Goal: Complete application form

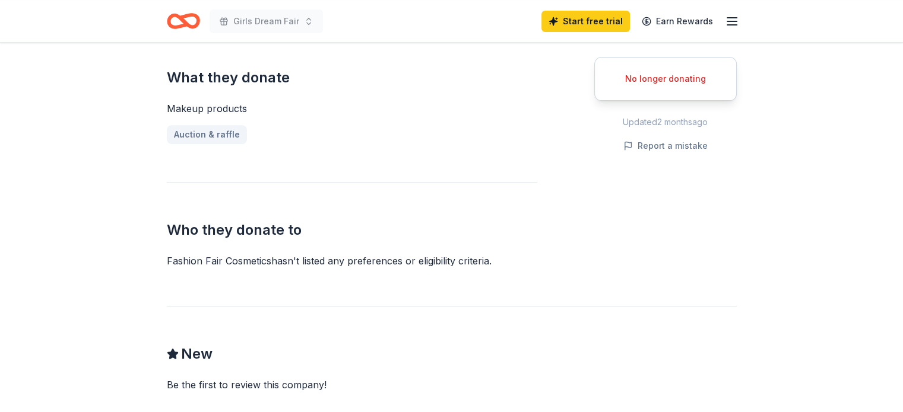
scroll to position [441, 0]
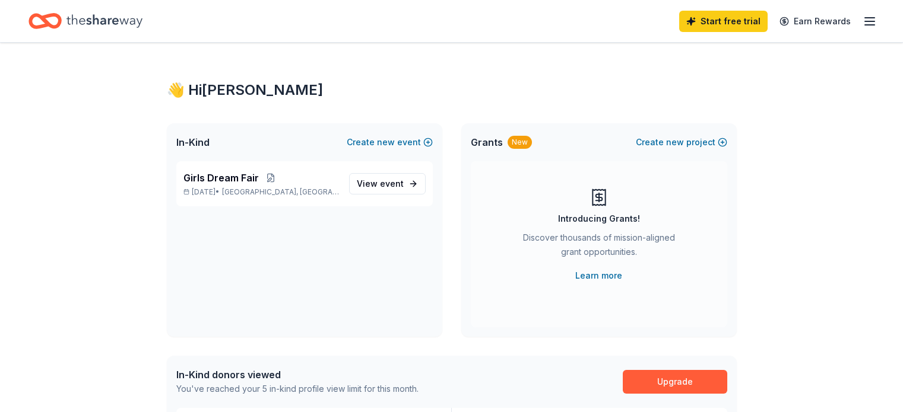
scroll to position [366, 0]
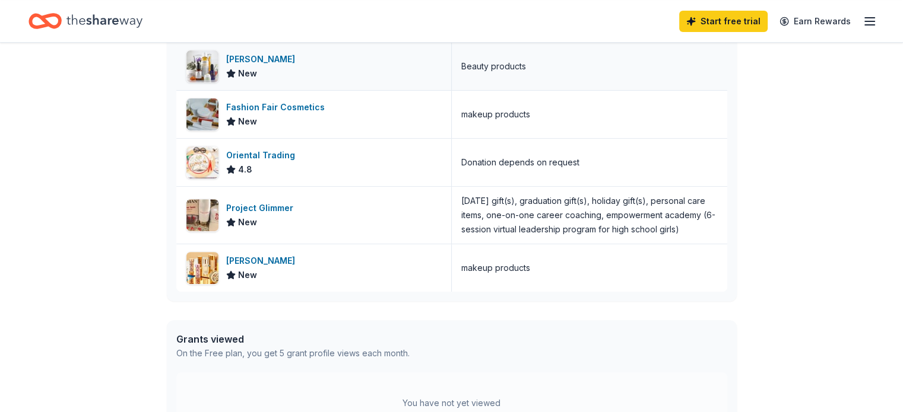
click at [239, 57] on div "[PERSON_NAME]" at bounding box center [263, 59] width 74 height 14
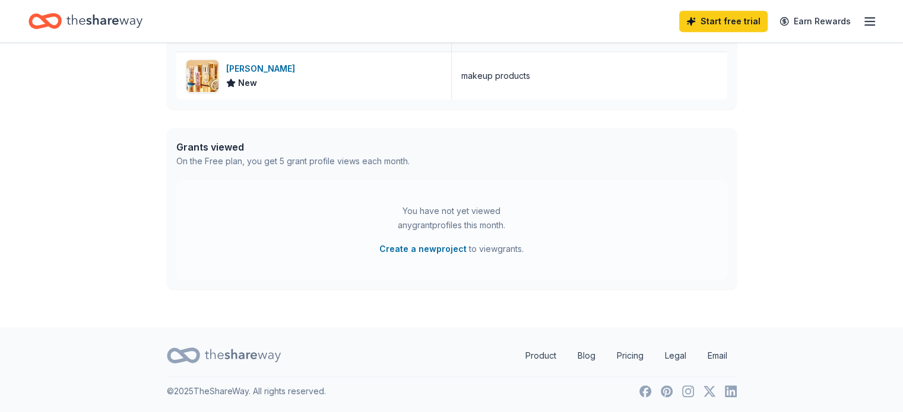
scroll to position [0, 0]
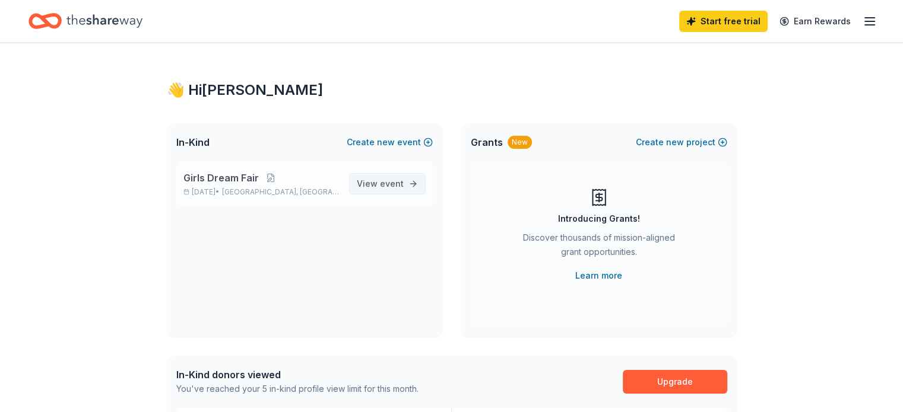
click at [385, 176] on link "View event" at bounding box center [387, 183] width 77 height 21
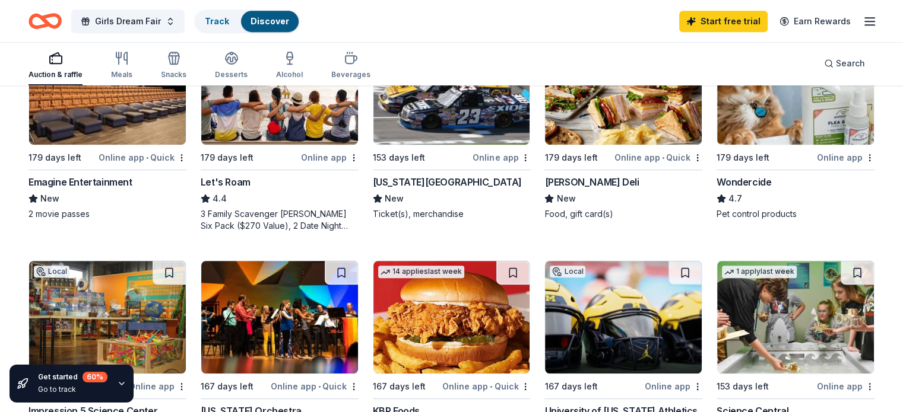
scroll to position [633, 0]
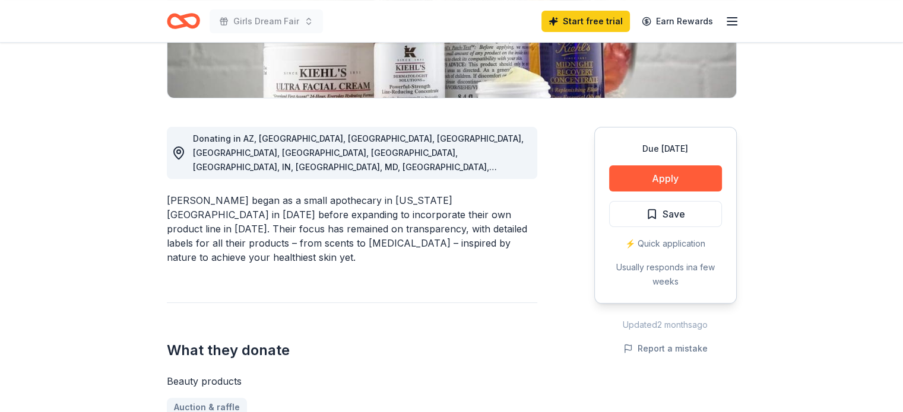
scroll to position [261, 0]
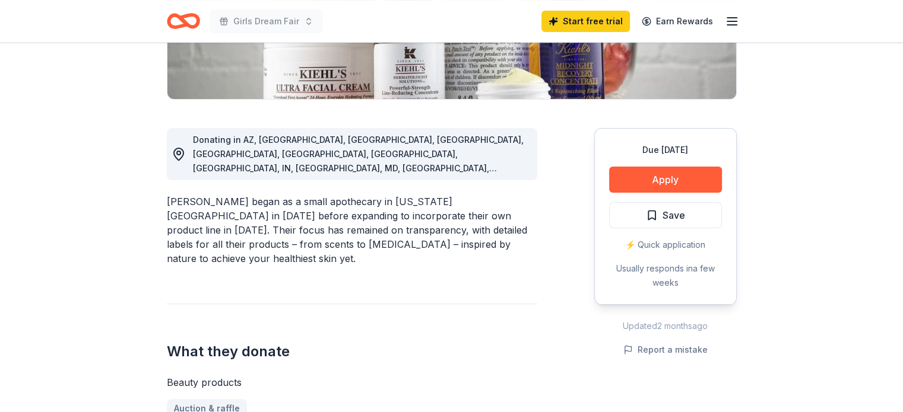
drag, startPoint x: 164, startPoint y: 184, endPoint x: 197, endPoint y: 186, distance: 33.3
drag, startPoint x: 197, startPoint y: 186, endPoint x: 158, endPoint y: 182, distance: 38.8
drag, startPoint x: 158, startPoint y: 182, endPoint x: 558, endPoint y: 175, distance: 399.5
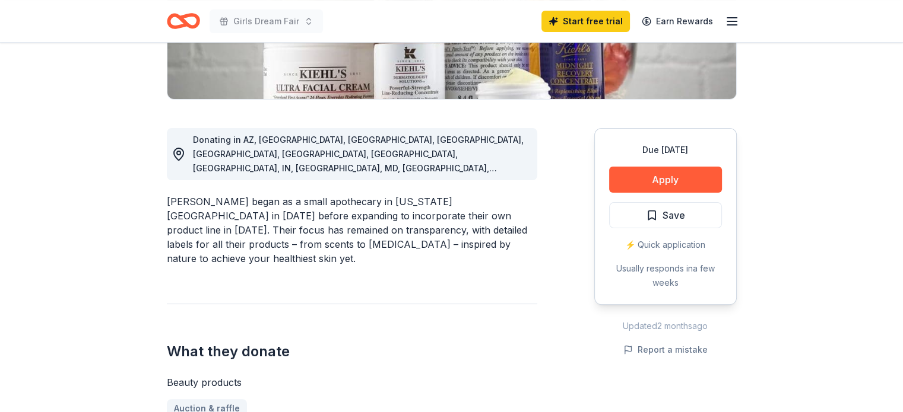
drag, startPoint x: 196, startPoint y: 189, endPoint x: 162, endPoint y: 189, distance: 34.4
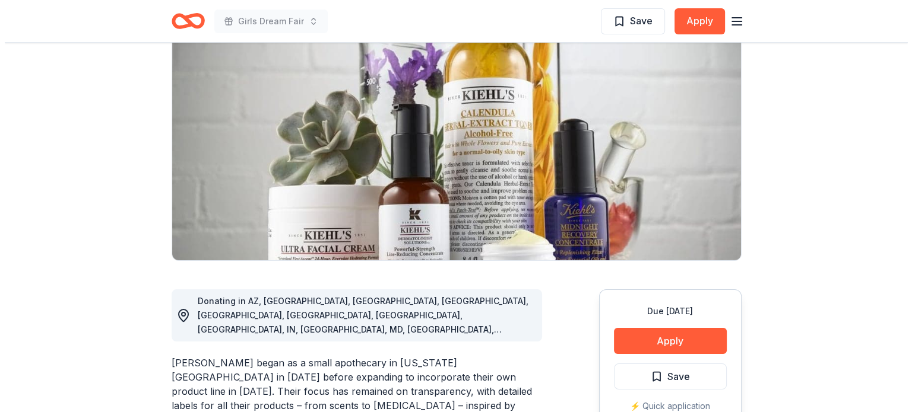
scroll to position [0, 0]
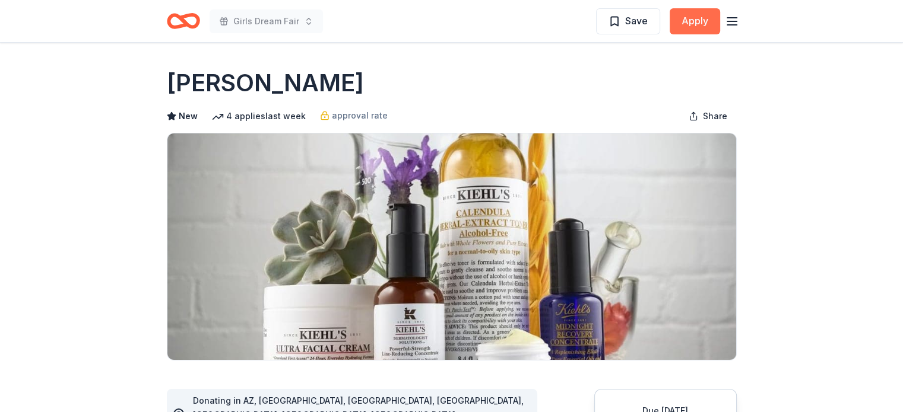
click at [683, 15] on button "Apply" at bounding box center [694, 21] width 50 height 26
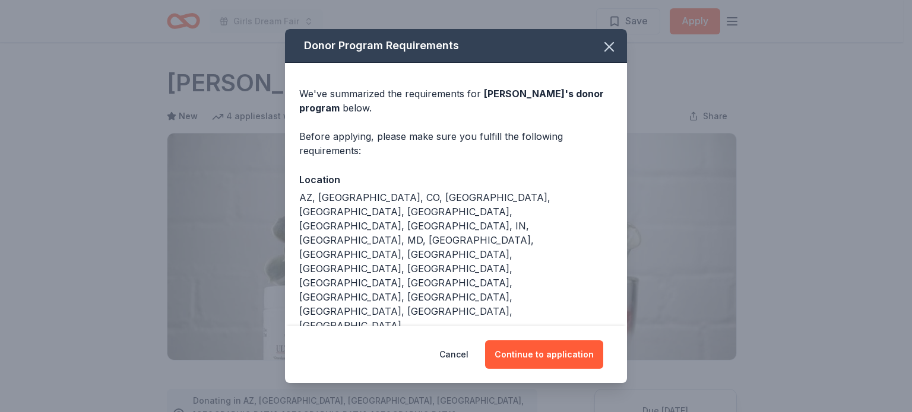
scroll to position [15, 0]
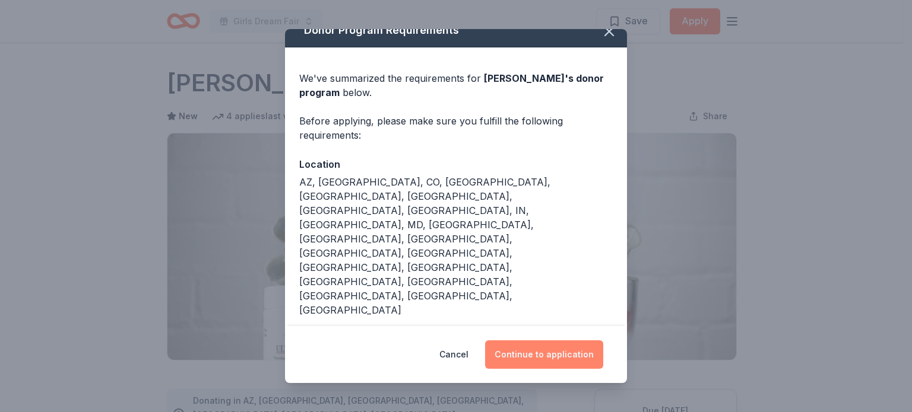
click at [529, 350] on button "Continue to application" at bounding box center [544, 355] width 118 height 28
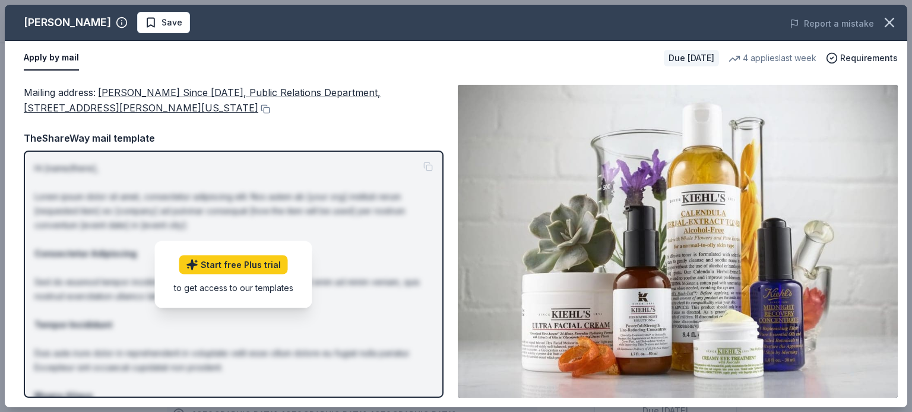
click at [120, 90] on span "Kiehl's Since 1851, Public Relations Department, 435 Hudson St 5th Floor, New Y…" at bounding box center [202, 100] width 357 height 27
drag, startPoint x: 100, startPoint y: 88, endPoint x: 208, endPoint y: 90, distance: 108.0
click at [208, 90] on span "Kiehl's Since 1851, Public Relations Department, 435 Hudson St 5th Floor, New Y…" at bounding box center [202, 100] width 357 height 27
click at [258, 107] on button at bounding box center [264, 108] width 12 height 9
